Goal: Task Accomplishment & Management: Use online tool/utility

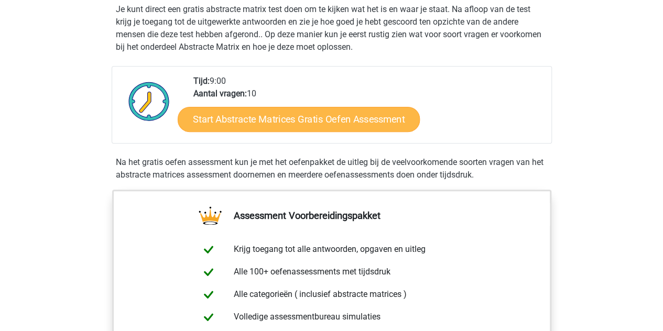
scroll to position [210, 0]
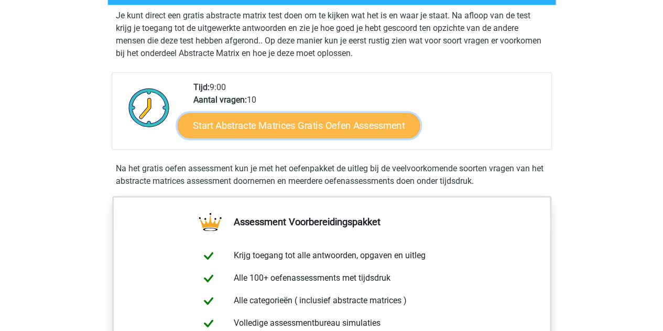
click at [248, 129] on link "Start Abstracte Matrices Gratis Oefen Assessment" at bounding box center [299, 125] width 242 height 25
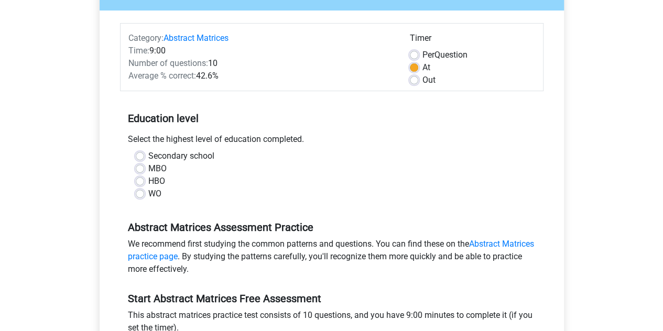
scroll to position [105, 0]
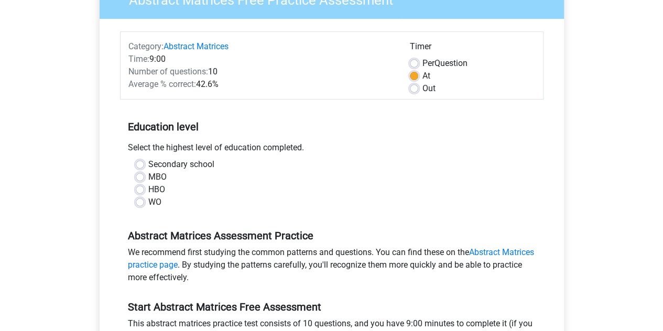
click at [148, 203] on label "WO" at bounding box center [154, 202] width 13 height 13
click at [142, 203] on input "WO" at bounding box center [140, 201] width 8 height 10
radio input "true"
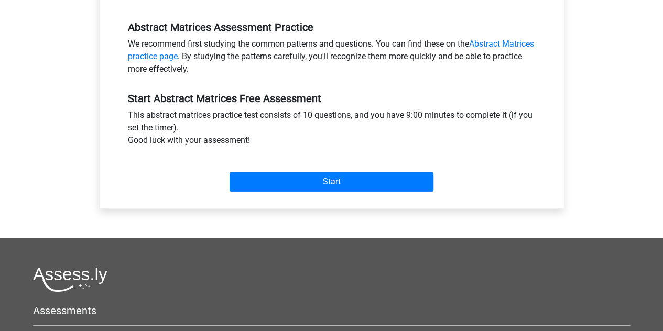
scroll to position [314, 0]
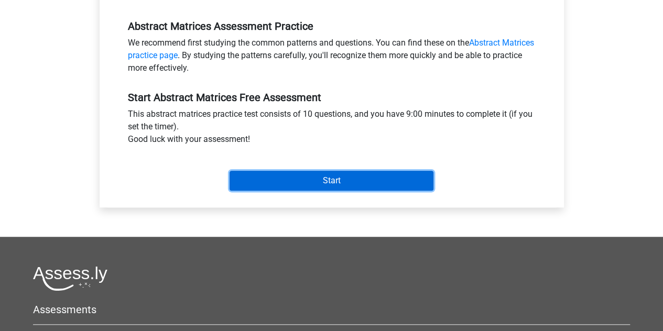
click at [328, 175] on input "Start" at bounding box center [331, 181] width 204 height 20
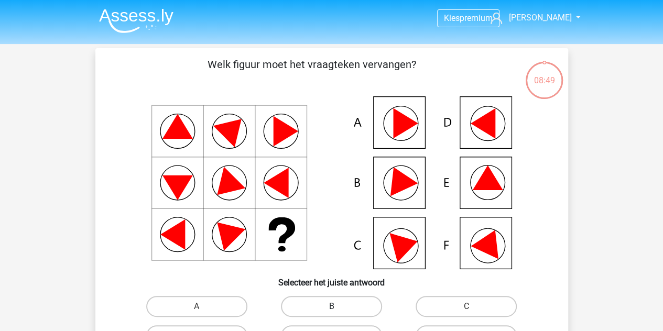
click at [260, 306] on div "B" at bounding box center [197, 306] width 126 height 21
click at [350, 305] on label "B" at bounding box center [331, 306] width 101 height 21
click at [338, 306] on input "B" at bounding box center [334, 309] width 7 height 7
radio input "true"
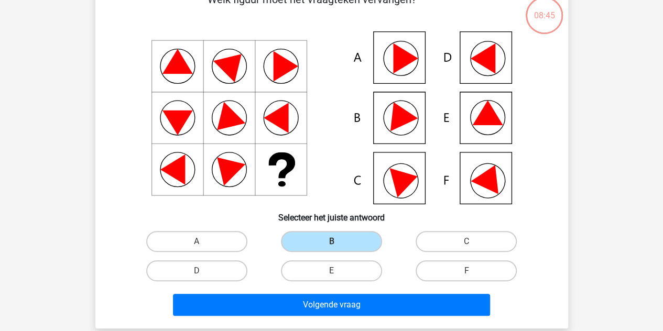
scroll to position [105, 0]
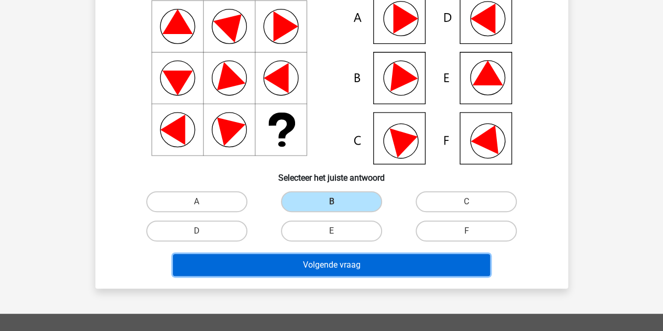
click at [371, 270] on button "Volgende vraag" at bounding box center [331, 265] width 317 height 22
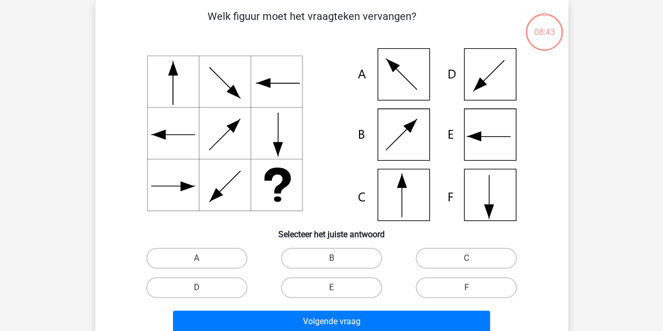
scroll to position [48, 0]
click at [442, 291] on label "F" at bounding box center [465, 287] width 101 height 21
click at [466, 291] on input "F" at bounding box center [469, 291] width 7 height 7
radio input "true"
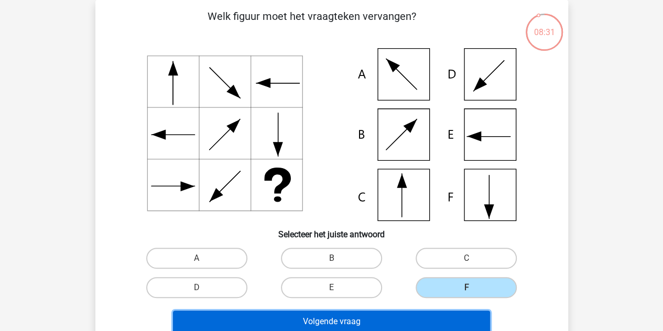
click at [385, 319] on button "Volgende vraag" at bounding box center [331, 322] width 317 height 22
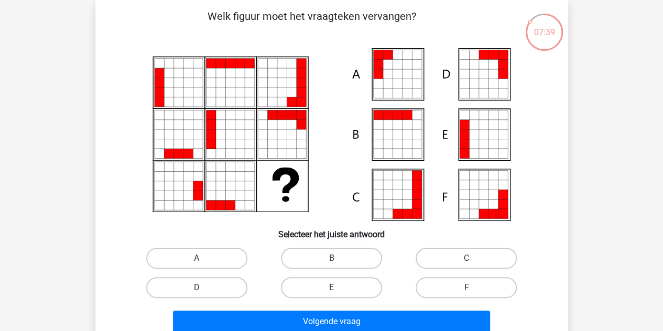
click at [338, 290] on label "E" at bounding box center [331, 287] width 101 height 21
click at [338, 290] on input "E" at bounding box center [334, 291] width 7 height 7
radio input "true"
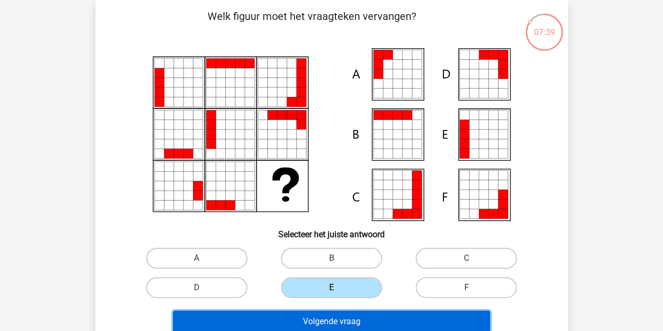
click at [411, 318] on button "Volgende vraag" at bounding box center [331, 322] width 317 height 22
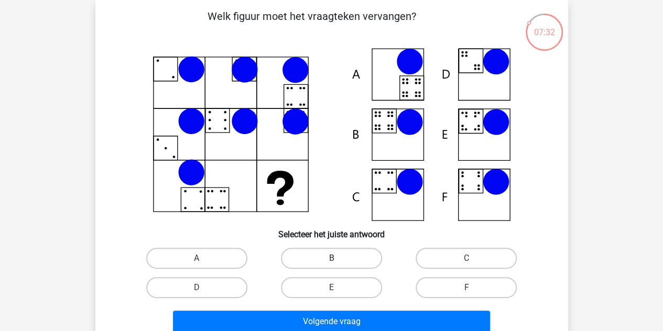
click at [323, 260] on label "B" at bounding box center [331, 258] width 101 height 21
click at [331, 260] on input "B" at bounding box center [334, 261] width 7 height 7
radio input "true"
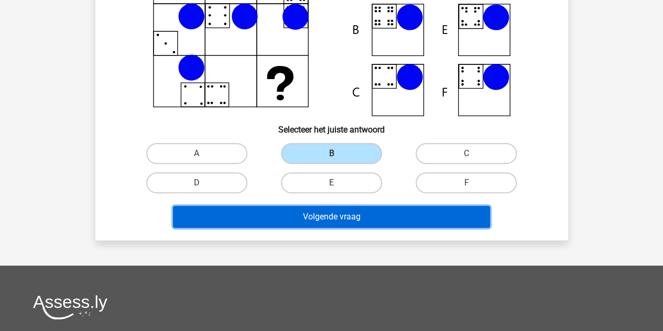
click at [316, 219] on button "Volgende vraag" at bounding box center [331, 217] width 317 height 22
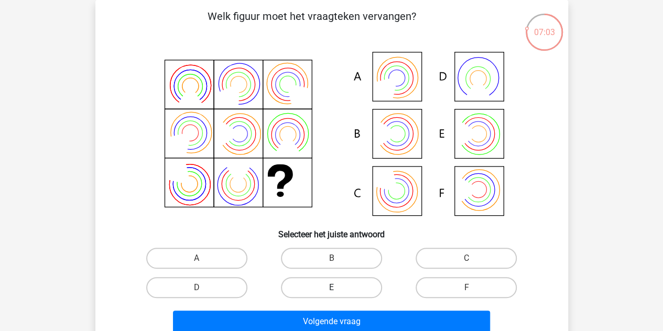
click at [313, 285] on label "E" at bounding box center [331, 287] width 101 height 21
click at [331, 288] on input "E" at bounding box center [334, 291] width 7 height 7
radio input "true"
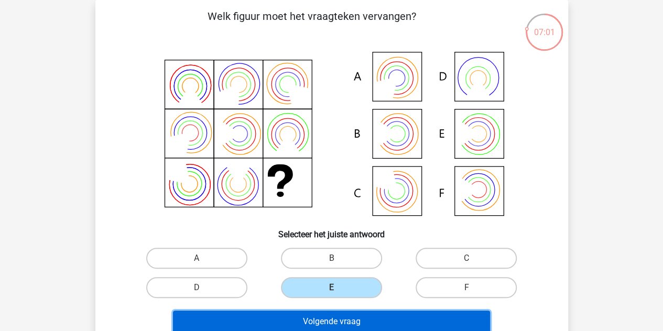
click at [337, 323] on button "Volgende vraag" at bounding box center [331, 322] width 317 height 22
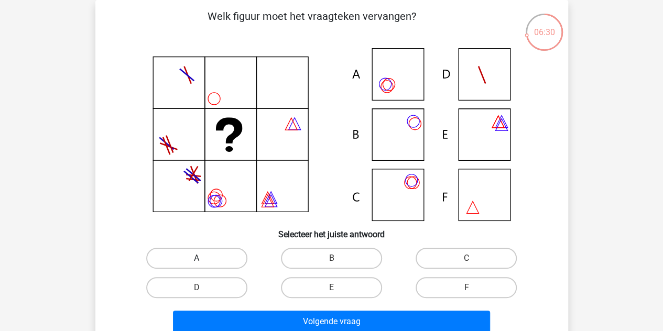
click at [206, 252] on label "A" at bounding box center [196, 258] width 101 height 21
click at [203, 258] on input "A" at bounding box center [199, 261] width 7 height 7
radio input "true"
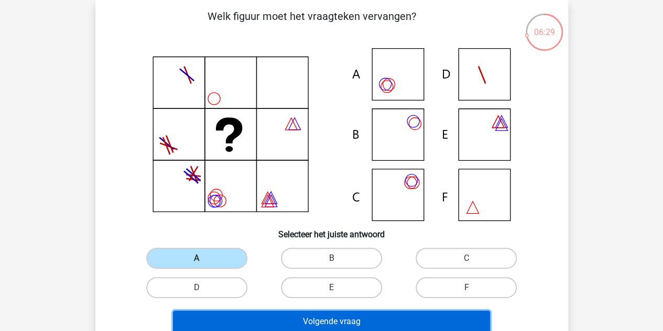
click at [312, 323] on button "Volgende vraag" at bounding box center [331, 322] width 317 height 22
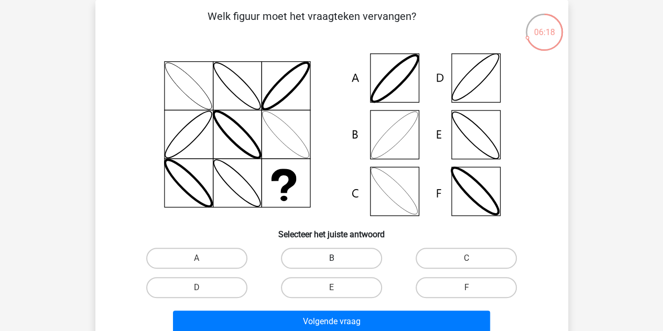
click at [332, 255] on label "B" at bounding box center [331, 258] width 101 height 21
click at [332, 258] on input "B" at bounding box center [334, 261] width 7 height 7
radio input "true"
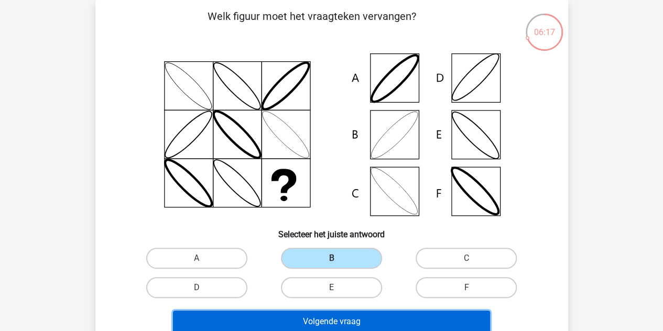
click at [345, 318] on button "Volgende vraag" at bounding box center [331, 322] width 317 height 22
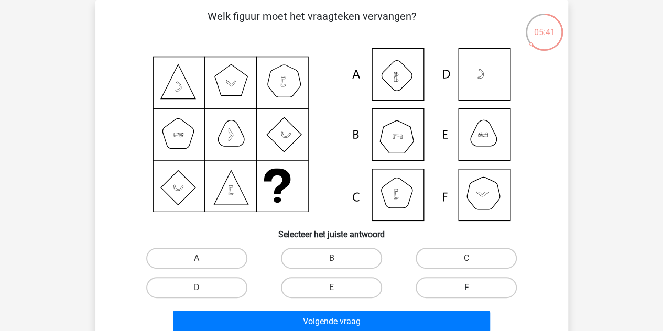
click at [442, 286] on label "F" at bounding box center [465, 287] width 101 height 21
click at [466, 288] on input "F" at bounding box center [469, 291] width 7 height 7
radio input "true"
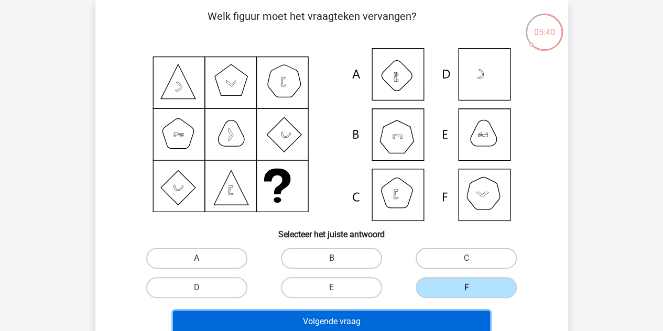
click at [376, 317] on button "Volgende vraag" at bounding box center [331, 322] width 317 height 22
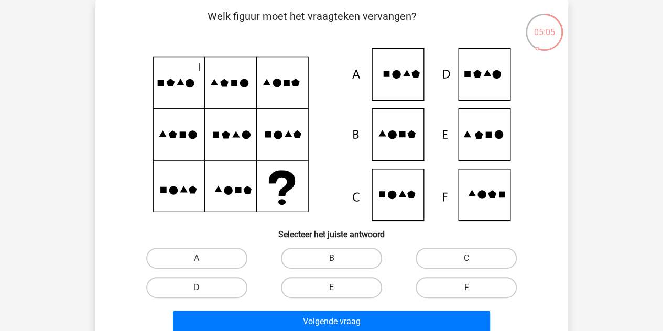
click at [353, 288] on label "E" at bounding box center [331, 287] width 101 height 21
click at [338, 288] on input "E" at bounding box center [334, 291] width 7 height 7
radio input "true"
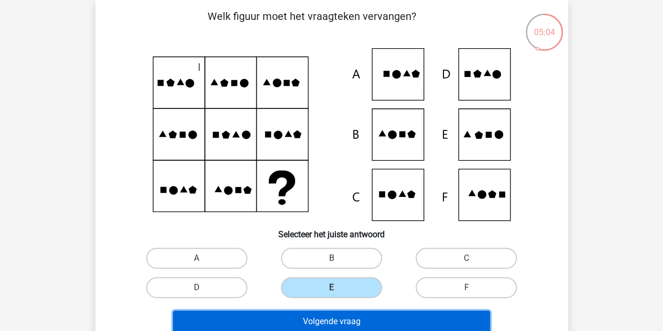
click at [375, 316] on button "Volgende vraag" at bounding box center [331, 322] width 317 height 22
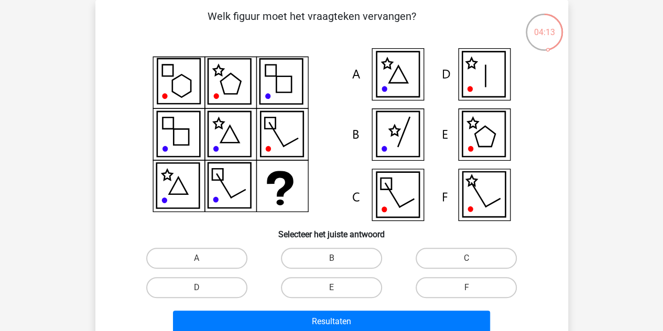
click at [481, 138] on icon at bounding box center [483, 134] width 42 height 45
click at [315, 291] on label "E" at bounding box center [331, 287] width 101 height 21
click at [331, 291] on input "E" at bounding box center [334, 291] width 7 height 7
radio input "true"
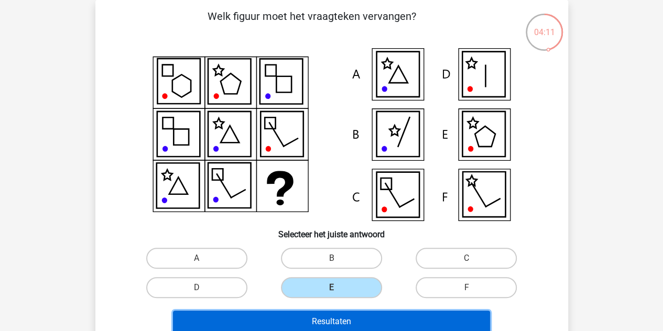
click at [352, 314] on button "Resultaten" at bounding box center [331, 322] width 317 height 22
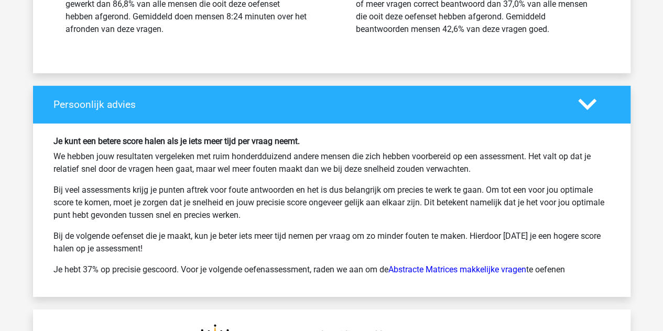
scroll to position [1467, 0]
